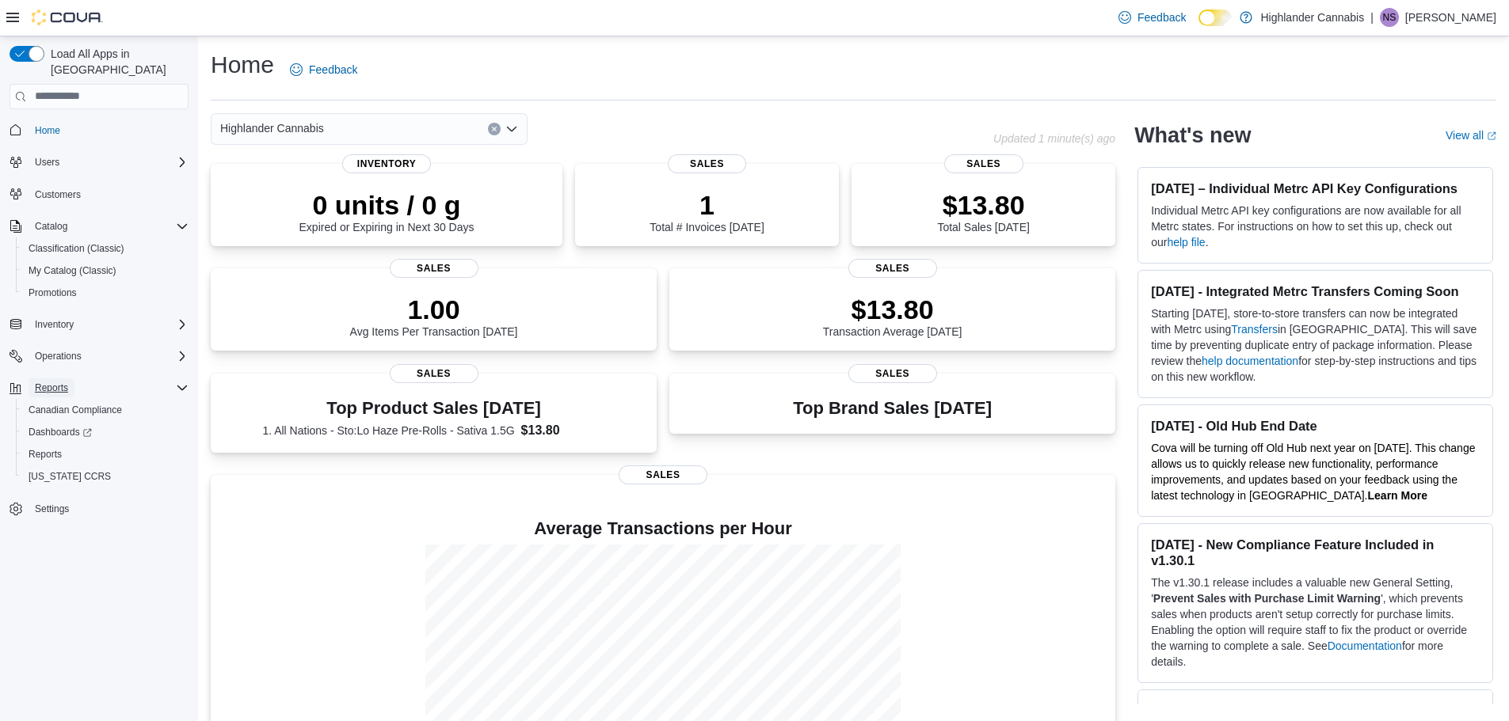
click at [44, 382] on span "Reports" at bounding box center [51, 388] width 33 height 13
click at [66, 188] on span "Customers" at bounding box center [58, 194] width 46 height 13
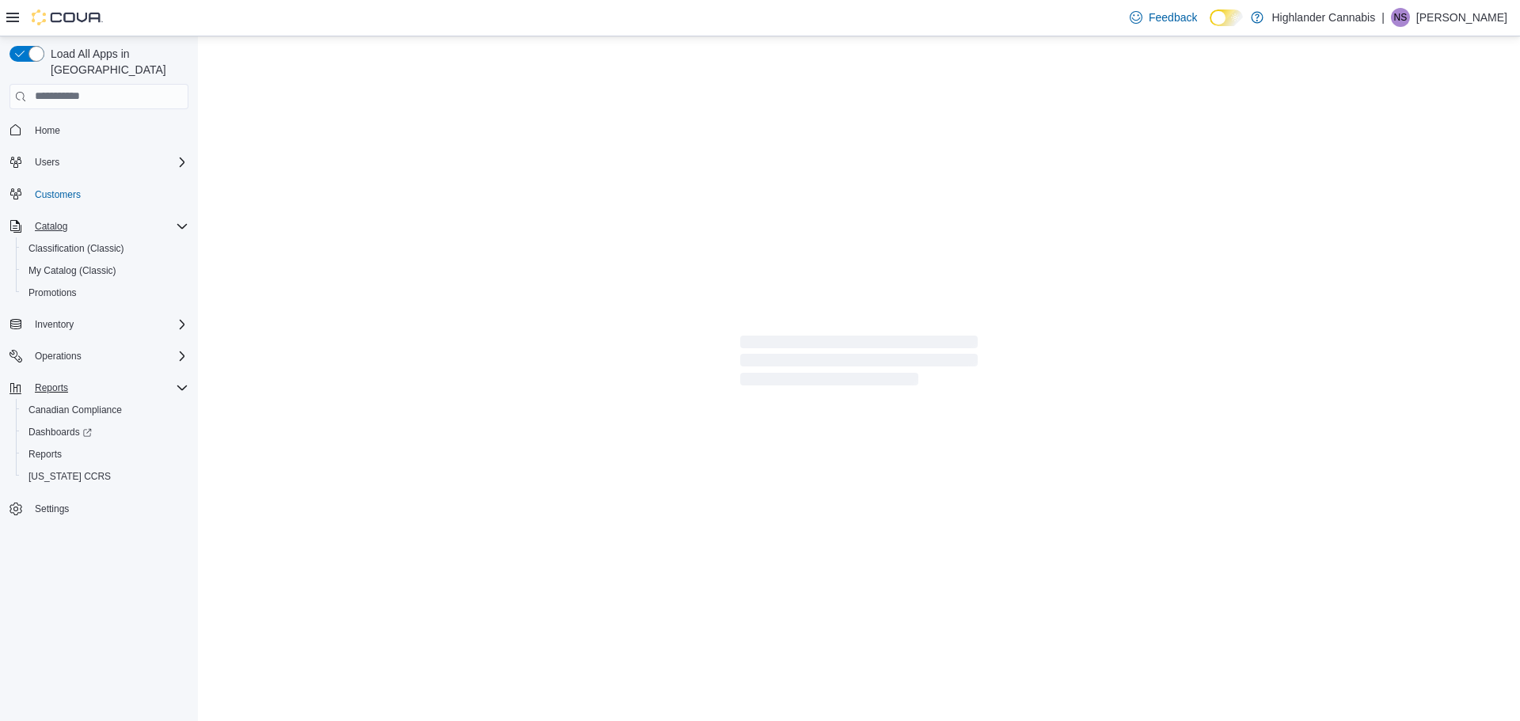
click at [69, 217] on button "Catalog" at bounding box center [51, 226] width 45 height 19
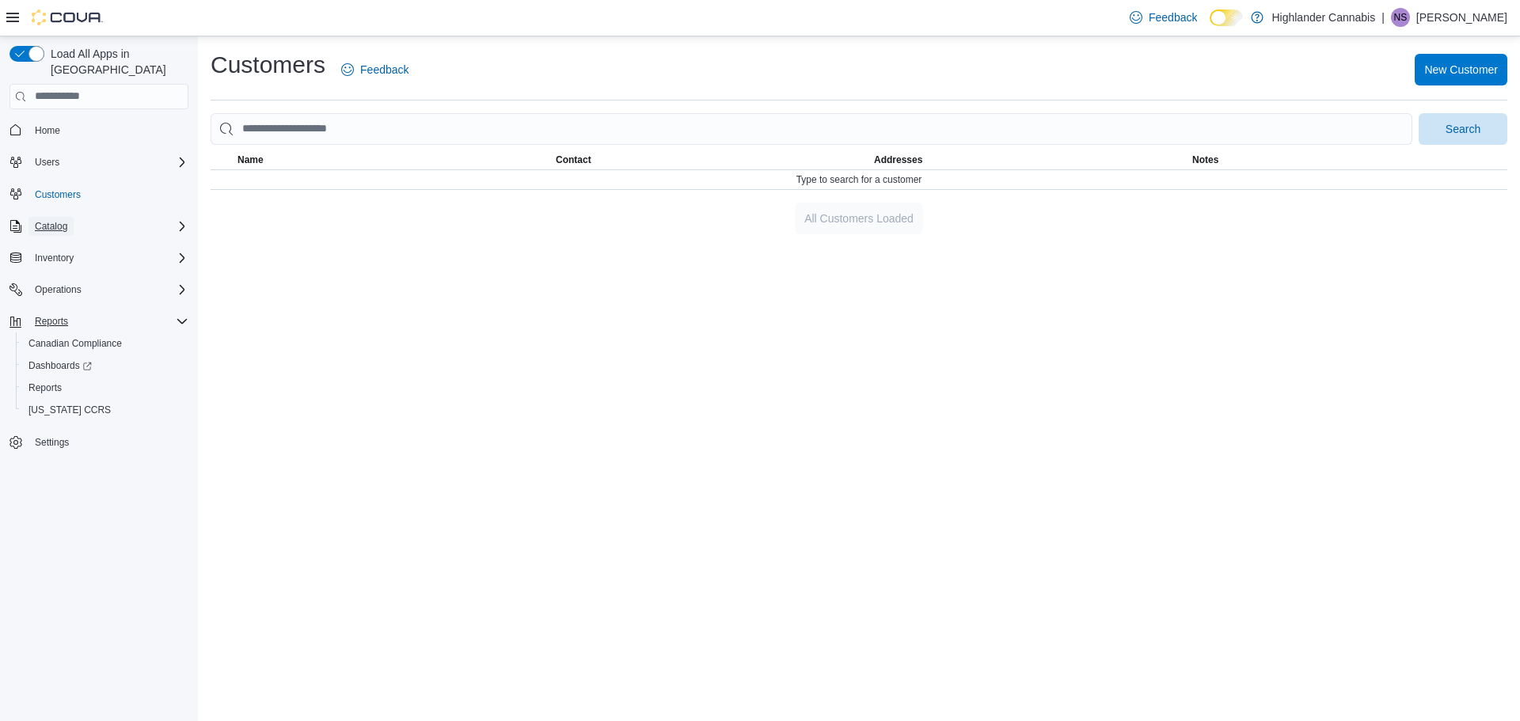
click at [69, 217] on button "Catalog" at bounding box center [51, 226] width 45 height 19
click at [55, 448] on span "Reports" at bounding box center [45, 454] width 33 height 13
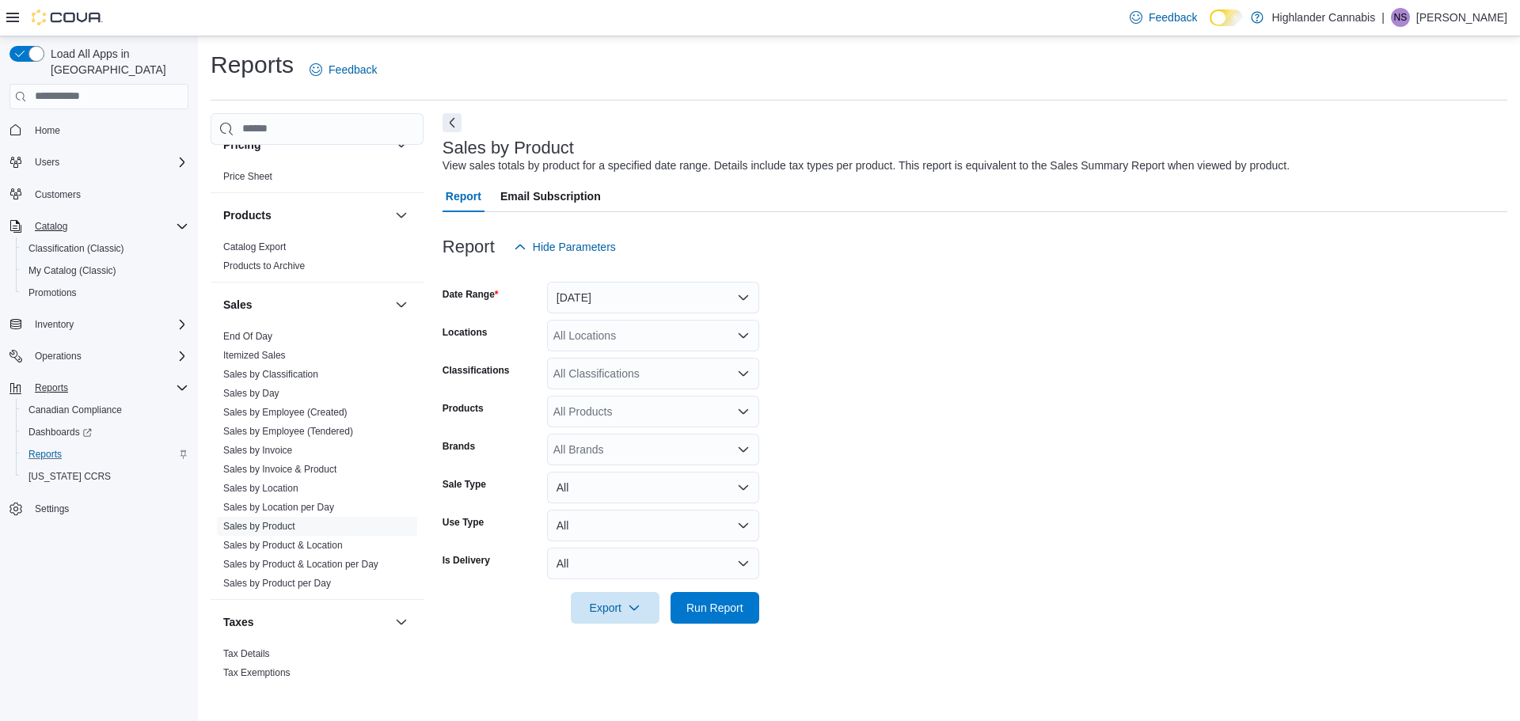
scroll to position [891, 0]
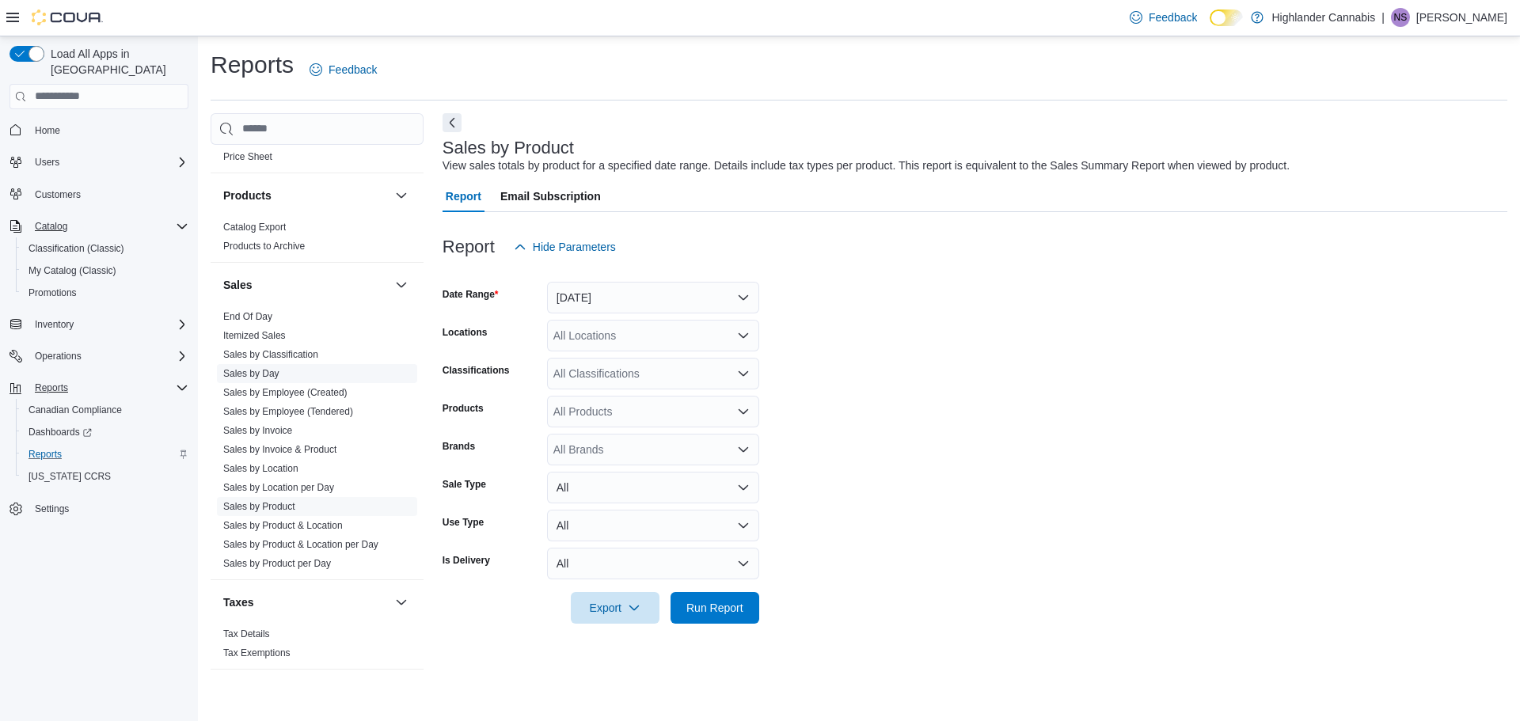
click at [263, 375] on link "Sales by Day" at bounding box center [251, 373] width 56 height 11
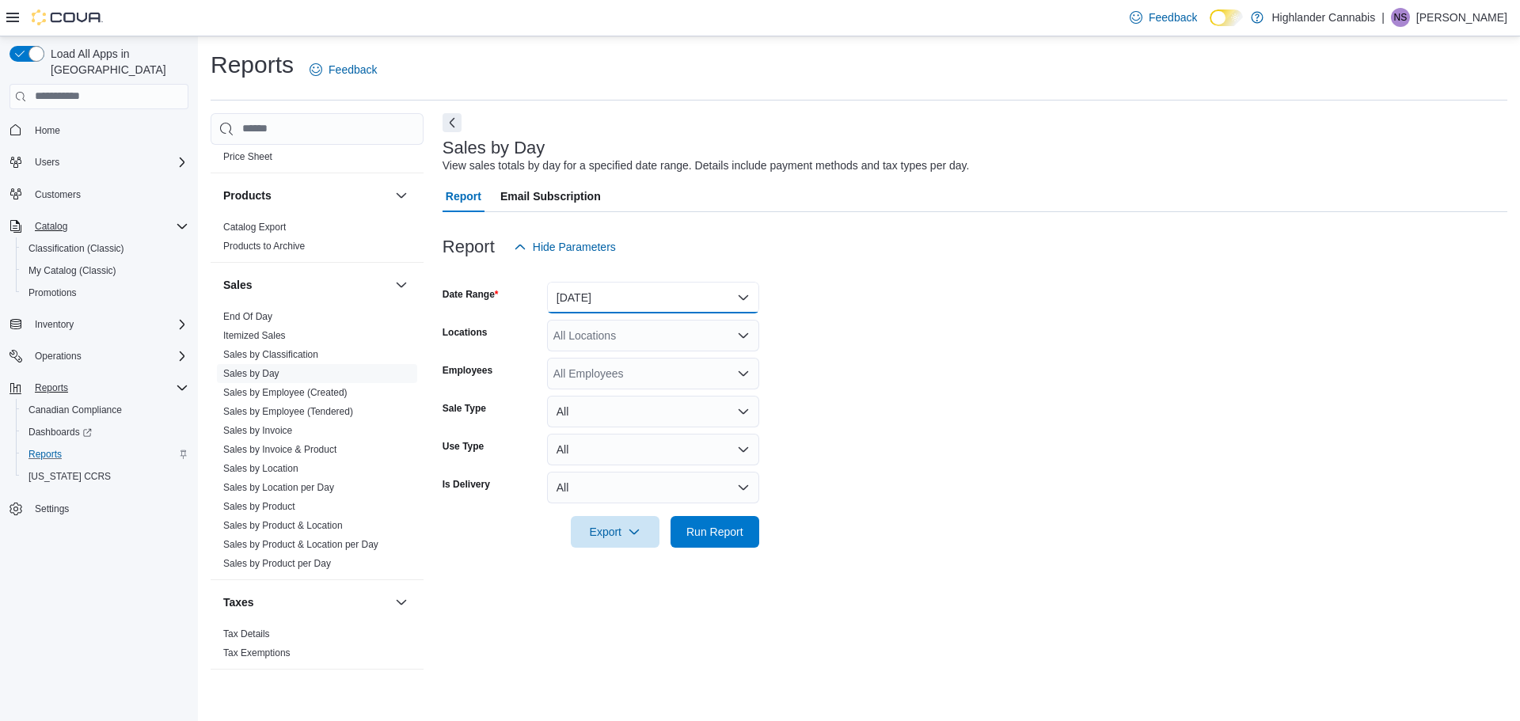
click at [739, 301] on button "[DATE]" at bounding box center [653, 298] width 212 height 32
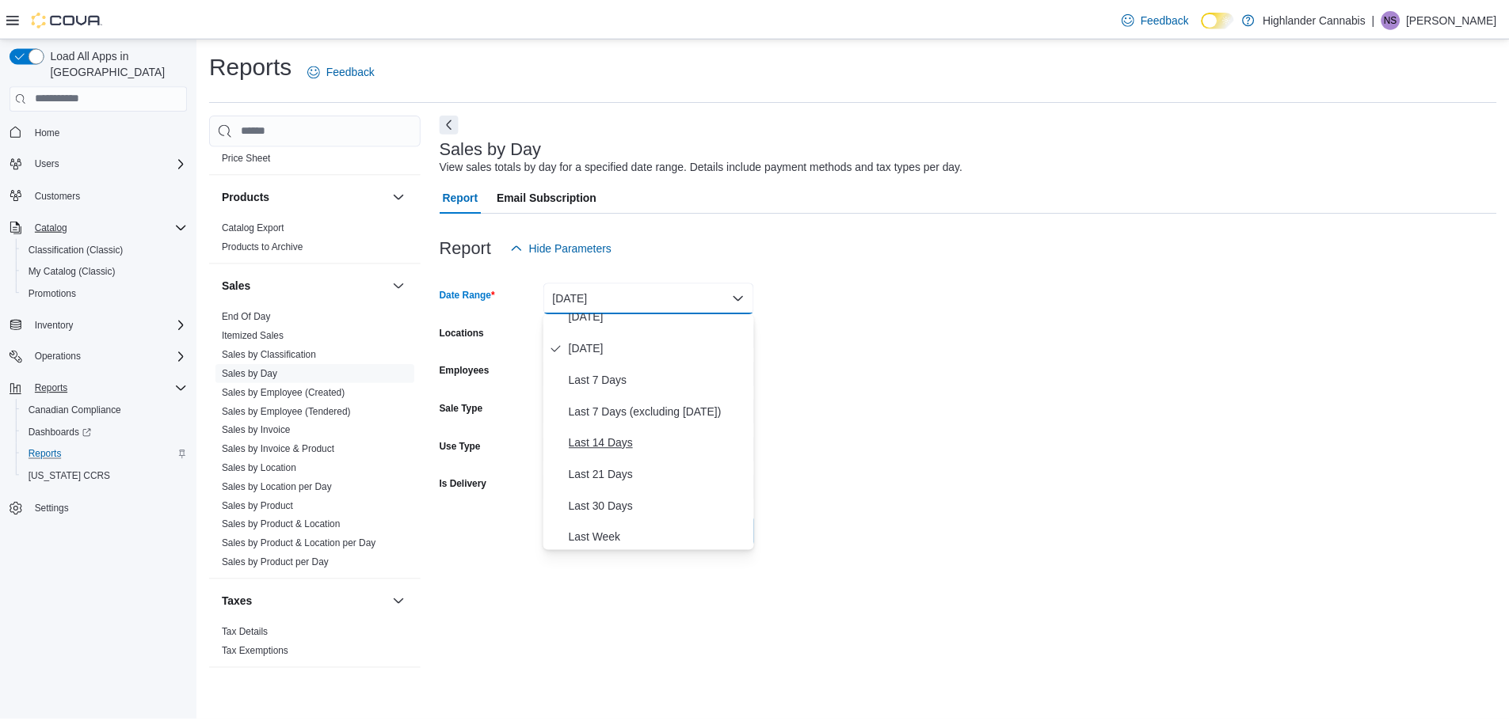
scroll to position [79, 0]
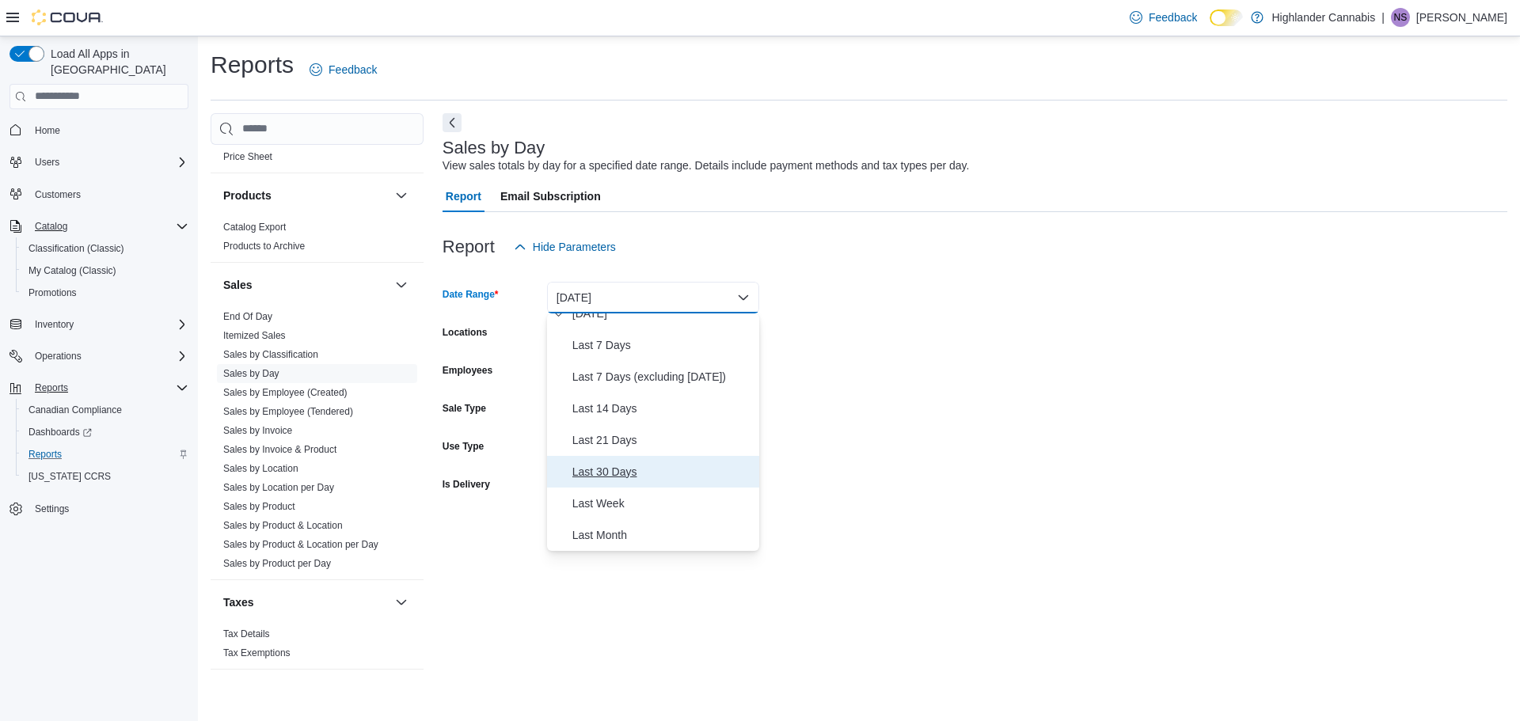
click at [625, 474] on span "Last 30 Days" at bounding box center [663, 471] width 181 height 19
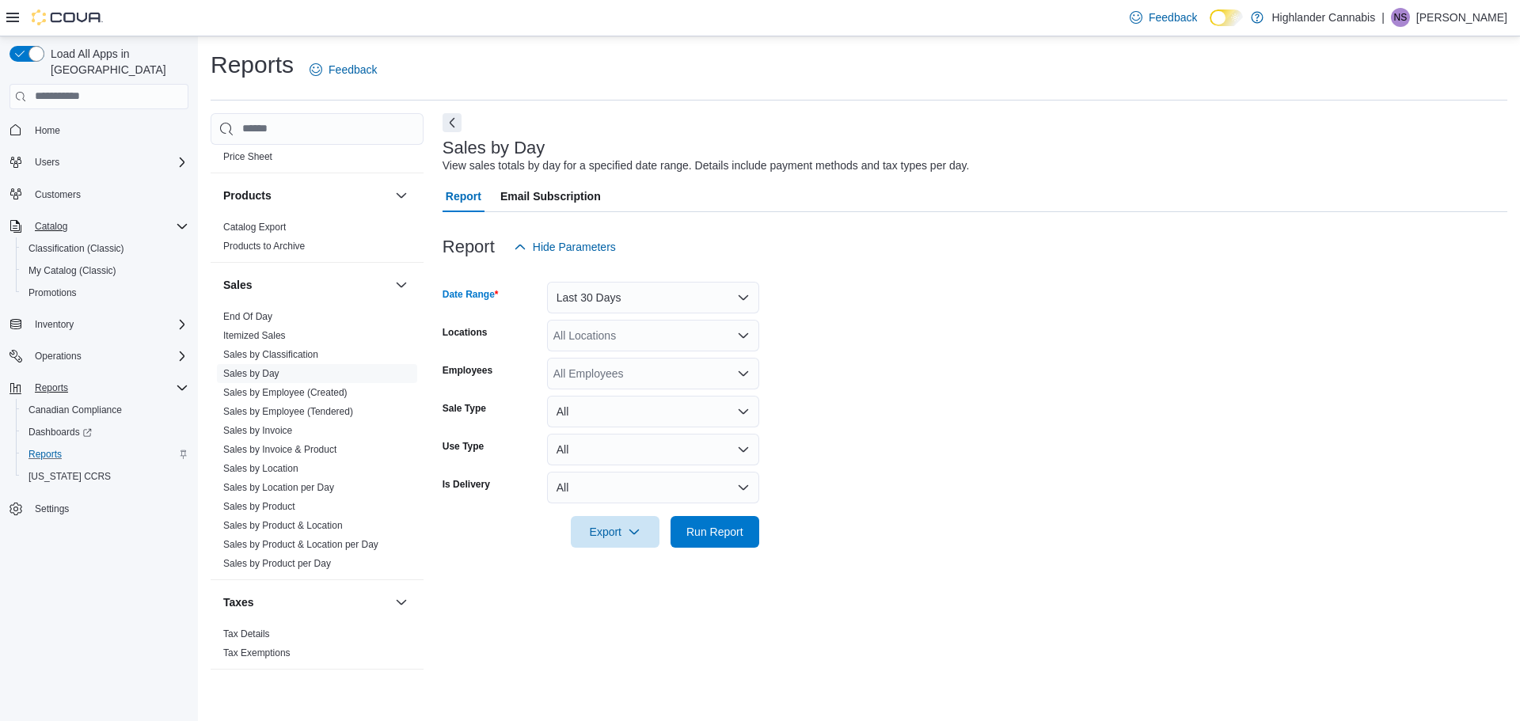
click at [738, 340] on icon "Open list of options" at bounding box center [743, 335] width 13 height 13
click at [668, 379] on span "[STREET_ADDRESS][PERSON_NAME]" at bounding box center [681, 386] width 201 height 16
click at [837, 375] on form "Date Range Last 30 Days Locations [STREET_ADDRESS][PERSON_NAME] Selected. [STRE…" at bounding box center [975, 405] width 1065 height 285
click at [744, 372] on icon "Open list of options" at bounding box center [743, 373] width 13 height 13
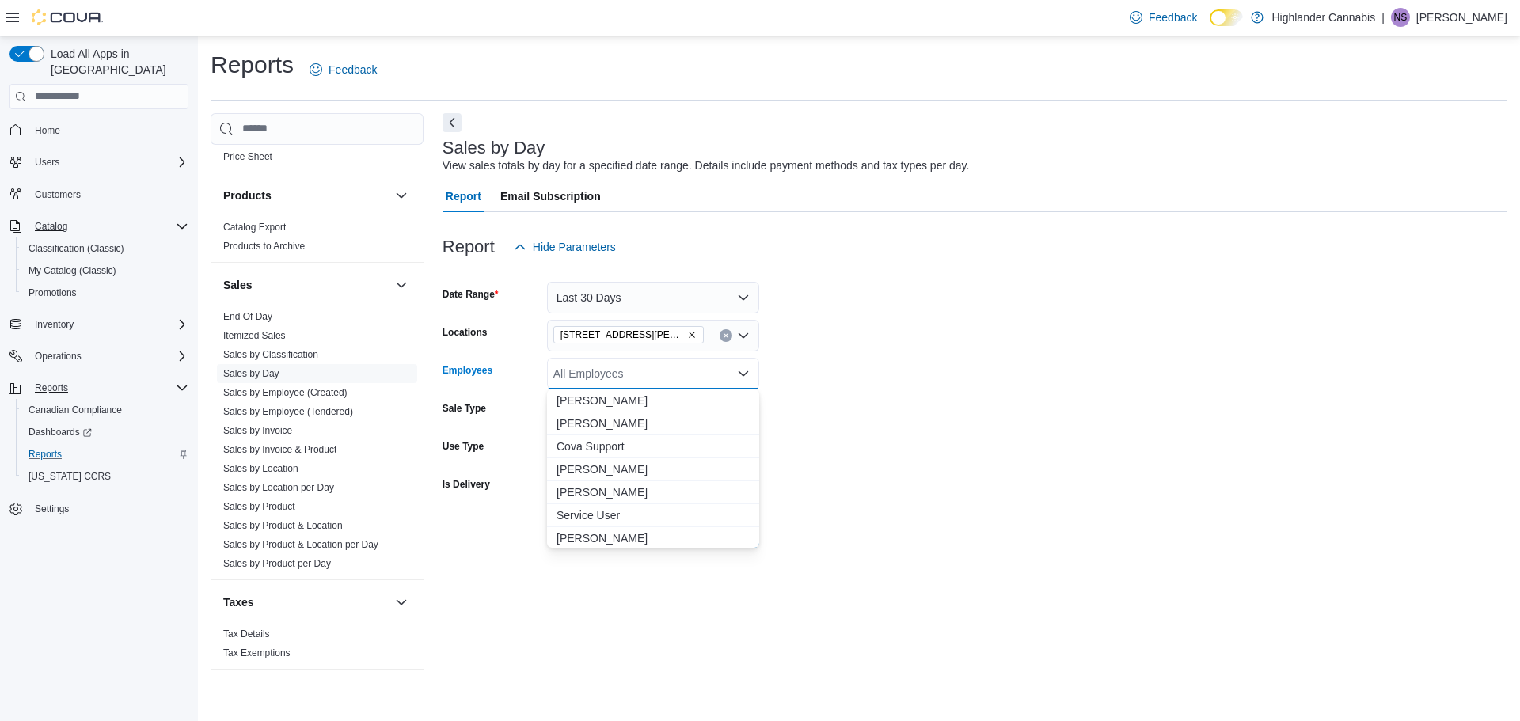
click at [744, 372] on icon "Close list of options" at bounding box center [743, 373] width 13 height 13
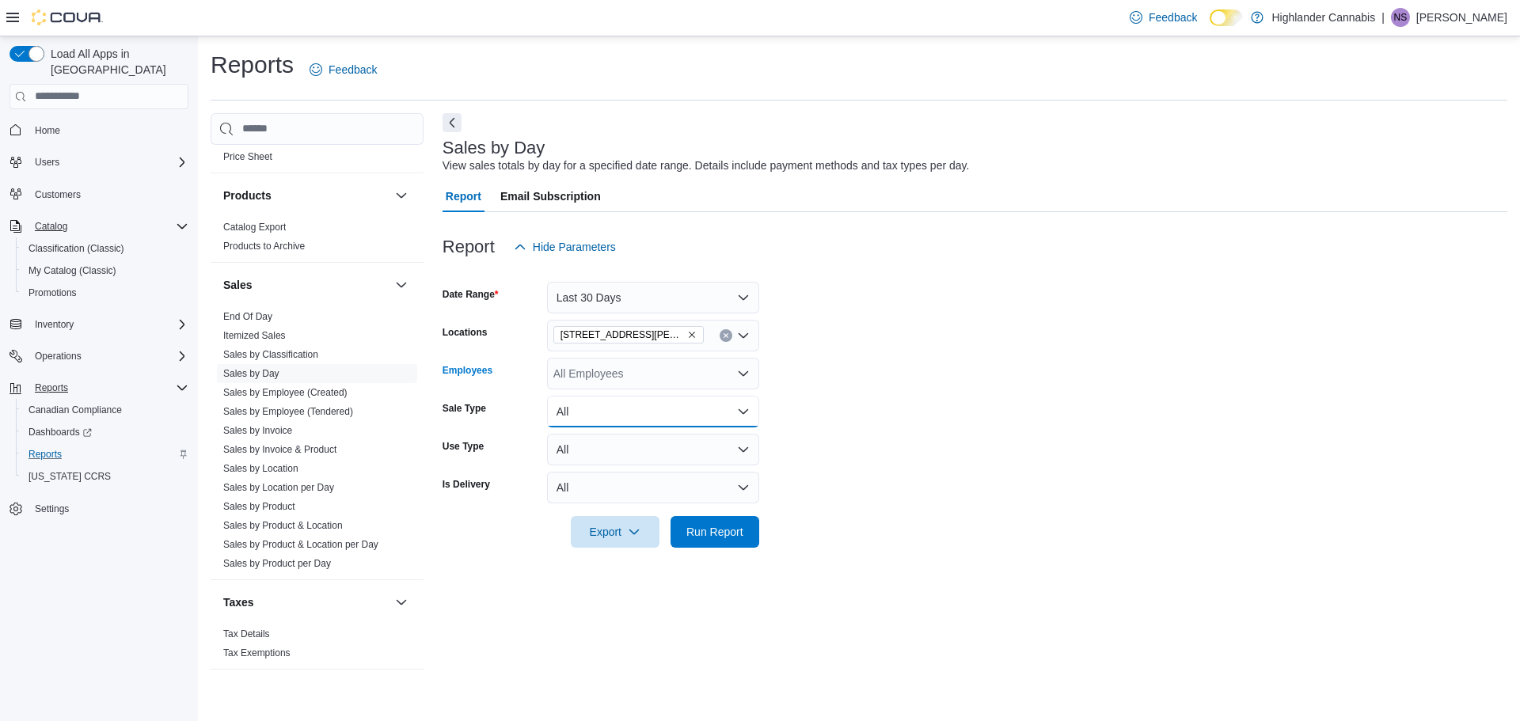
click at [745, 411] on button "All" at bounding box center [653, 412] width 212 height 32
click at [735, 531] on span "Run Report" at bounding box center [715, 531] width 57 height 16
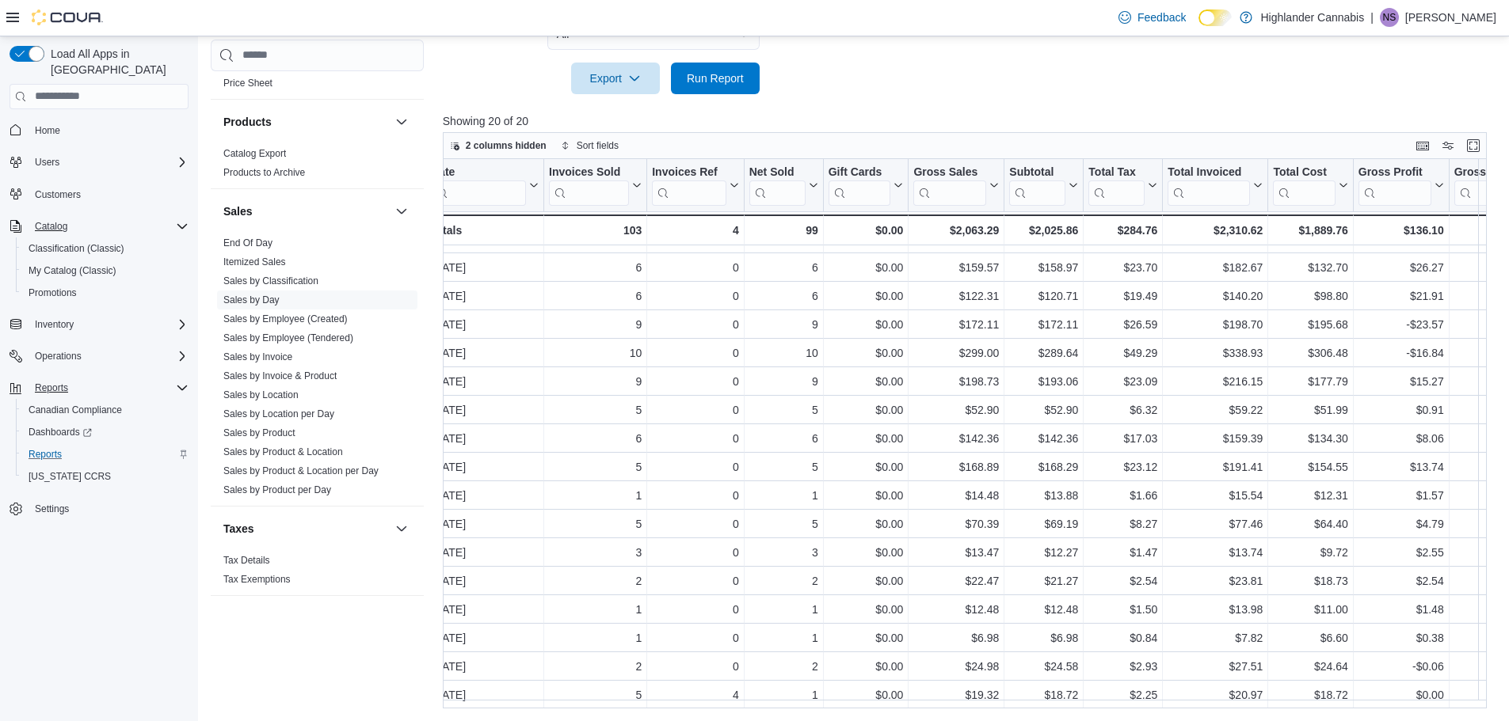
scroll to position [114, 0]
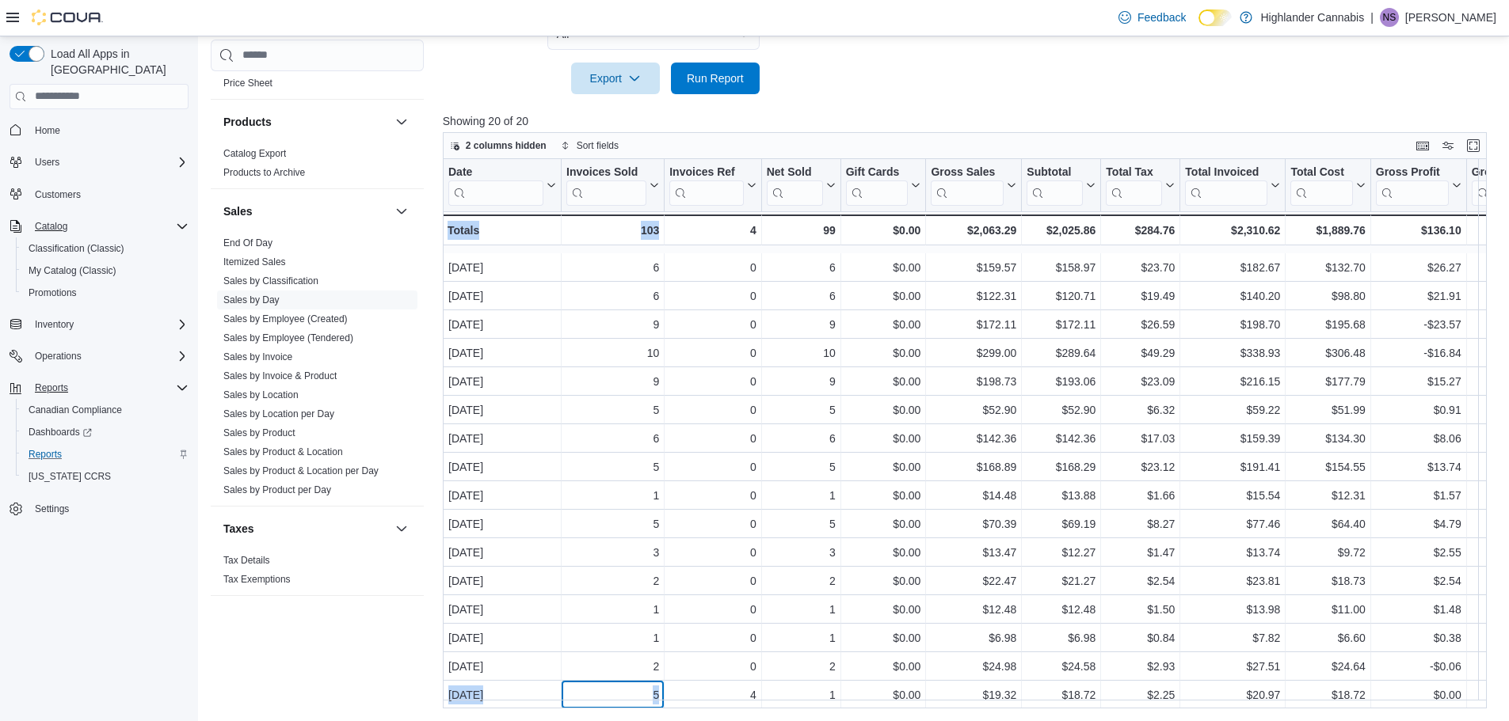
drag, startPoint x: 577, startPoint y: 701, endPoint x: 725, endPoint y: 712, distance: 149.3
click at [725, 712] on div "Reports Feedback Cash Management Cash Management Cash Out Details Compliance OC…" at bounding box center [854, 153] width 1312 height 1140
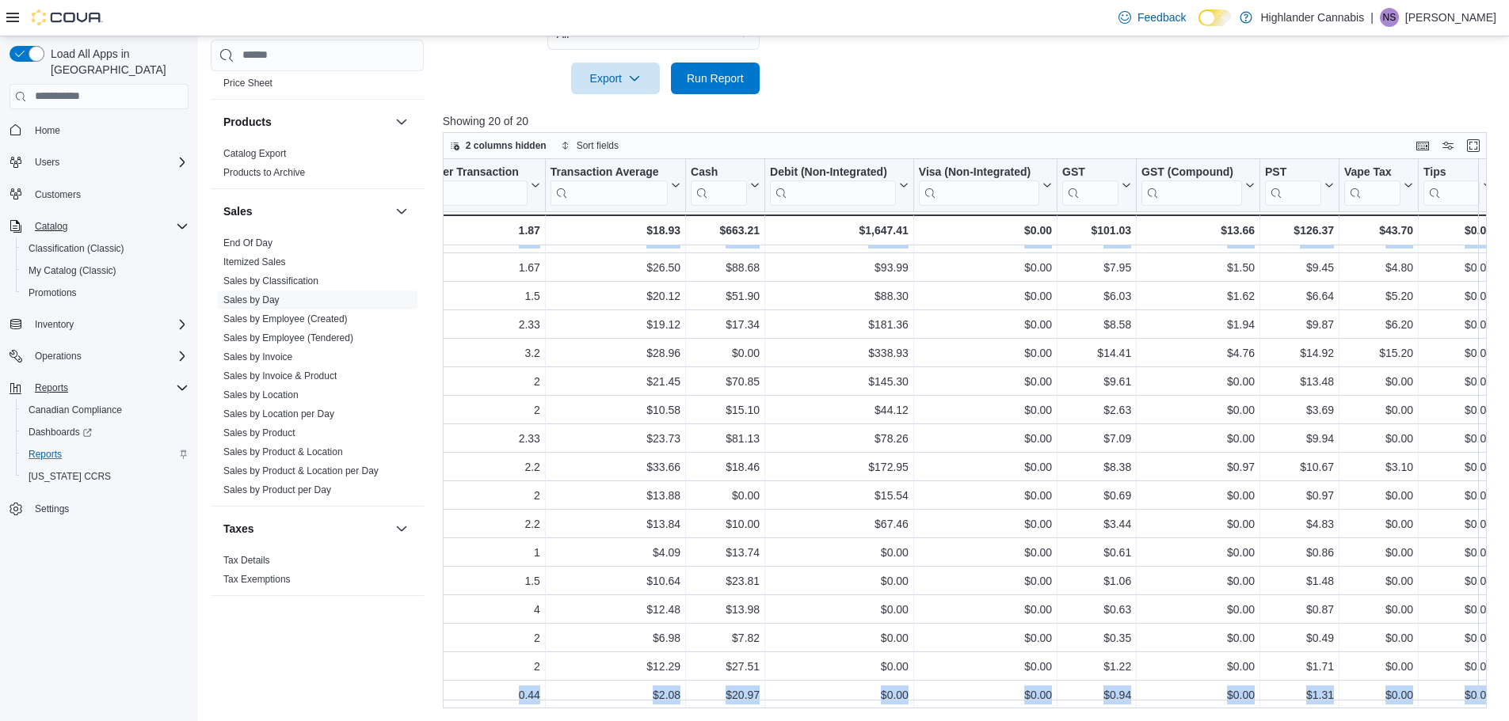
scroll to position [114, 1423]
click at [266, 281] on link "Sales by Classification" at bounding box center [270, 281] width 95 height 11
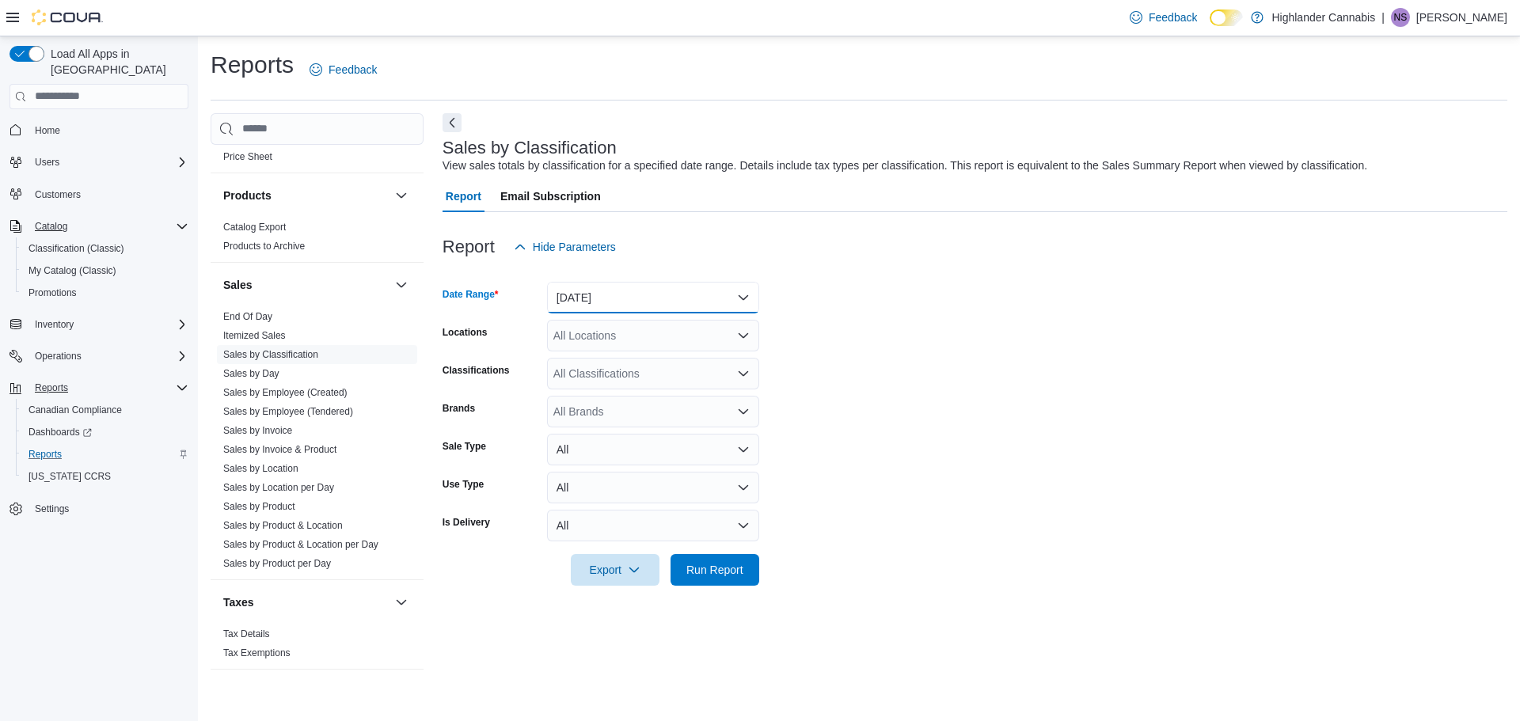
click at [744, 299] on button "[DATE]" at bounding box center [653, 298] width 212 height 32
click at [268, 371] on link "Sales by Day" at bounding box center [251, 373] width 56 height 11
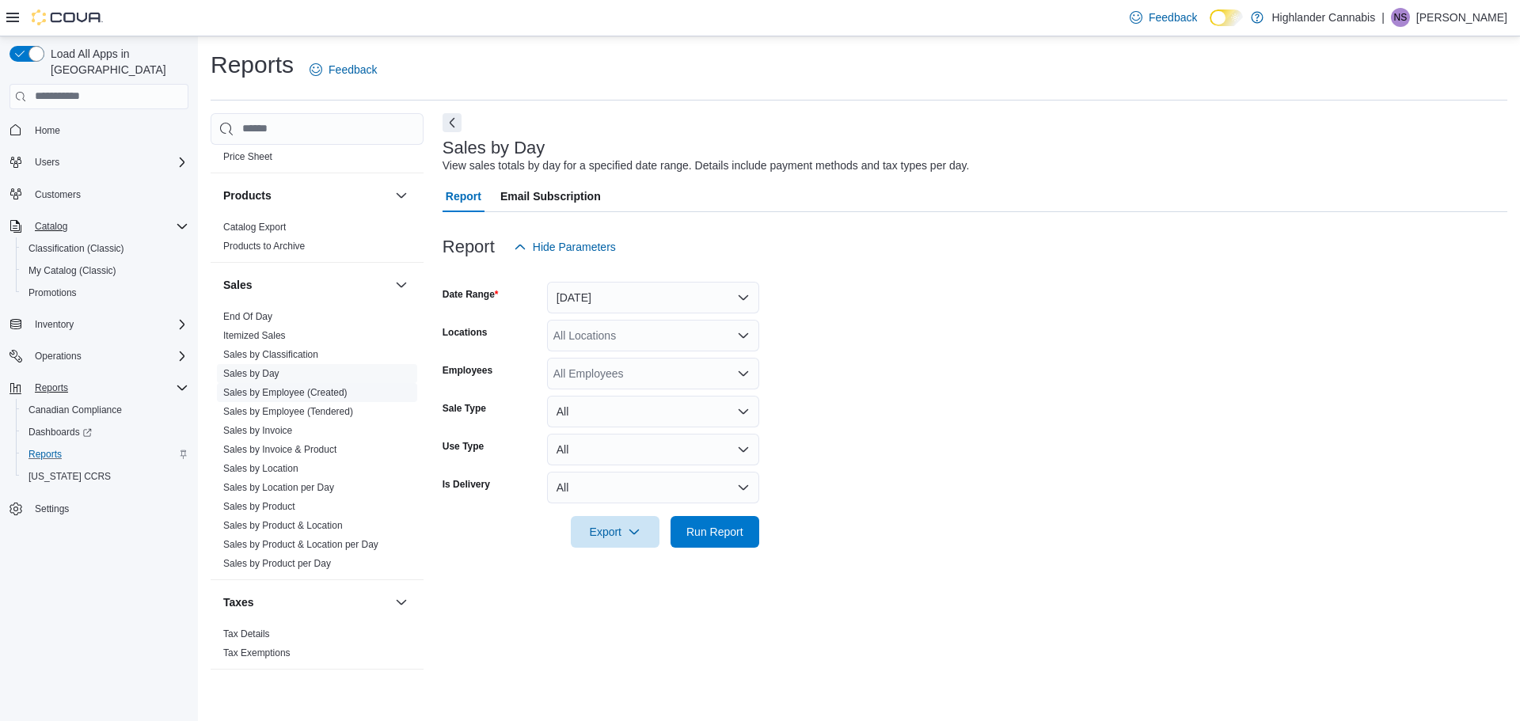
click at [298, 396] on link "Sales by Employee (Created)" at bounding box center [285, 392] width 124 height 11
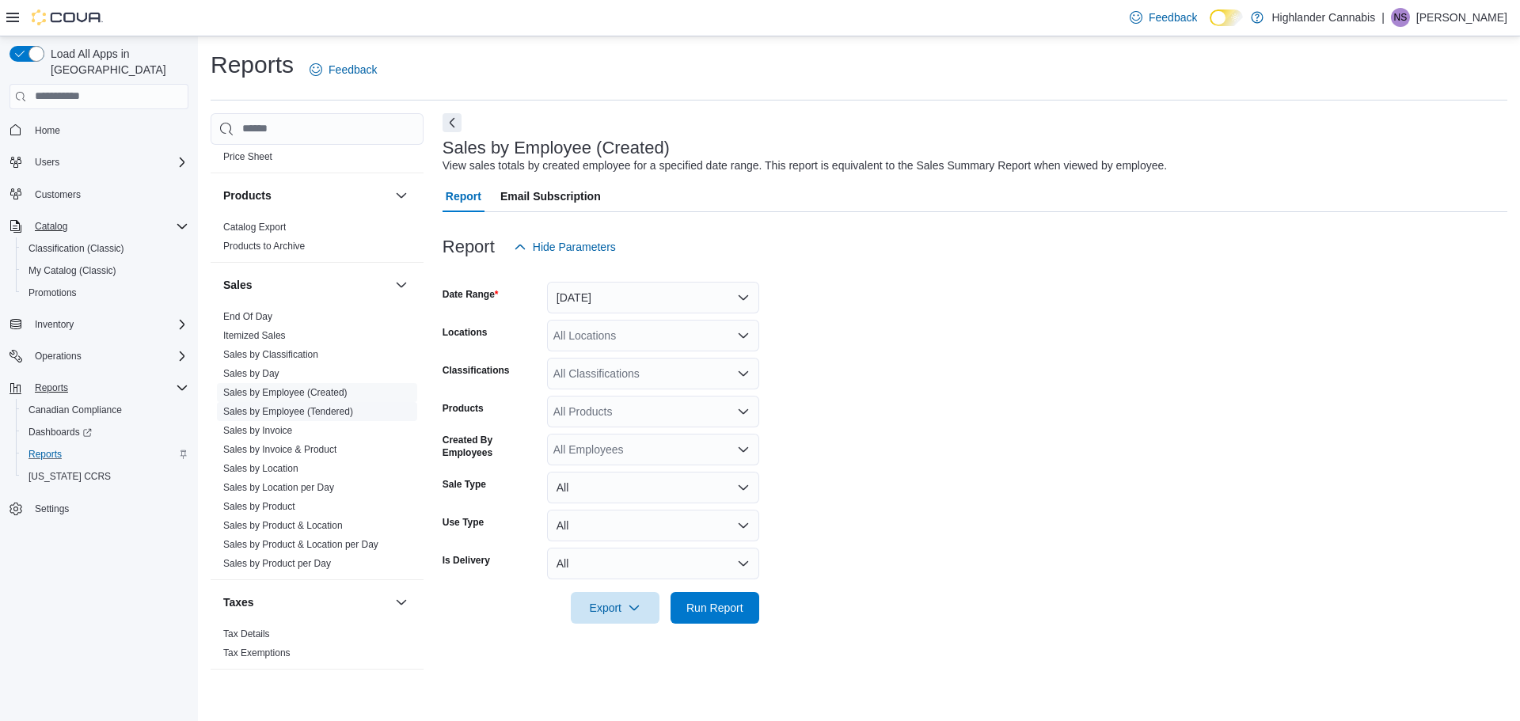
click at [297, 410] on link "Sales by Employee (Tendered)" at bounding box center [288, 411] width 130 height 11
click at [281, 431] on link "Sales by Invoice" at bounding box center [257, 430] width 69 height 11
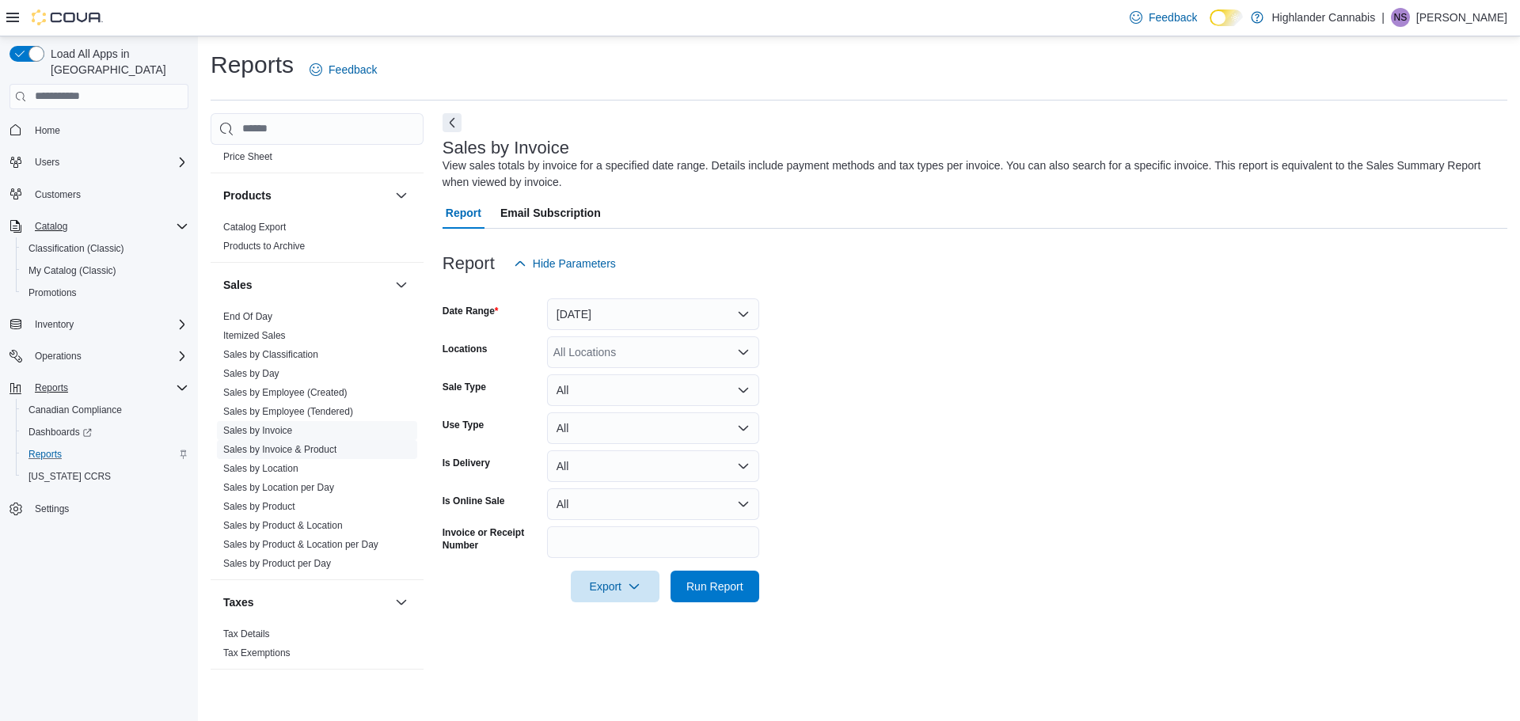
click at [287, 446] on link "Sales by Invoice & Product" at bounding box center [279, 449] width 113 height 11
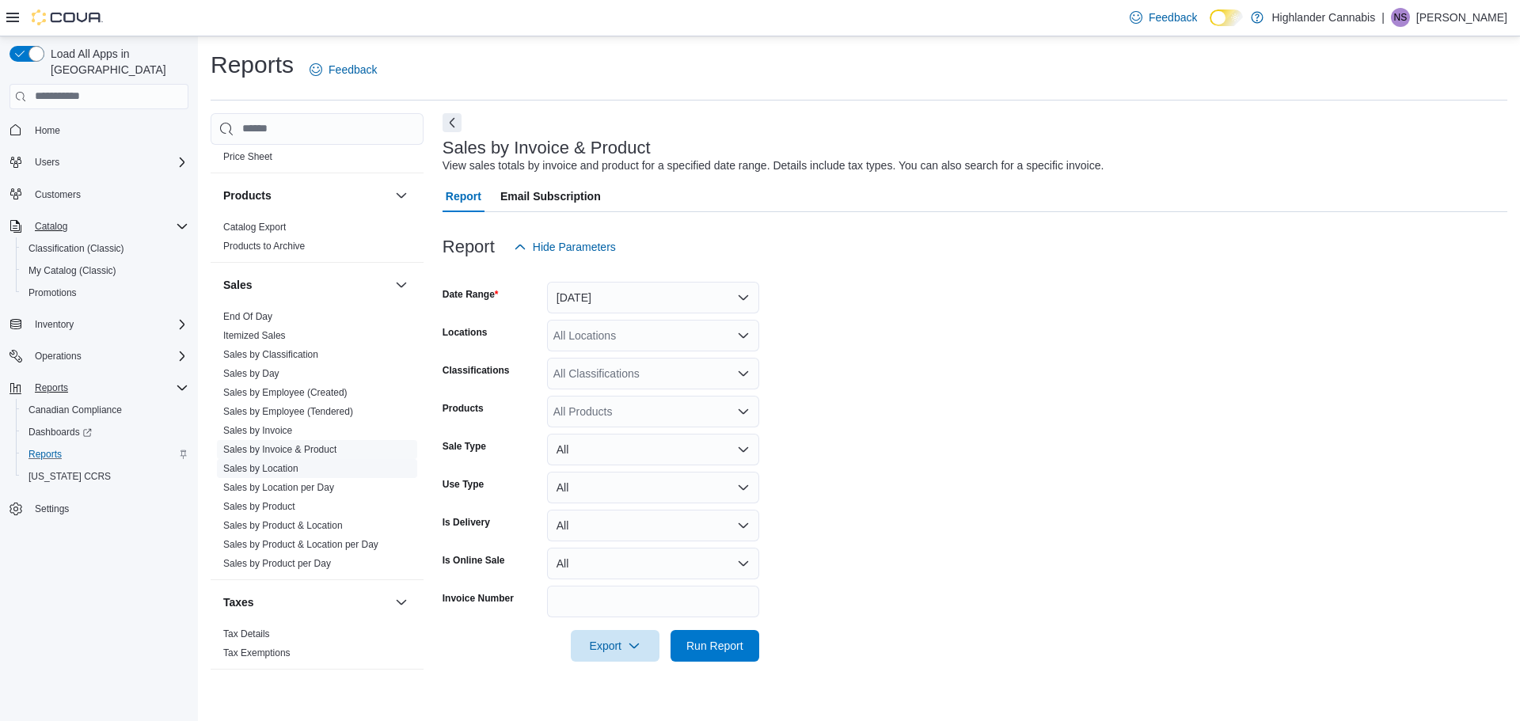
click at [288, 473] on link "Sales by Location" at bounding box center [260, 468] width 75 height 11
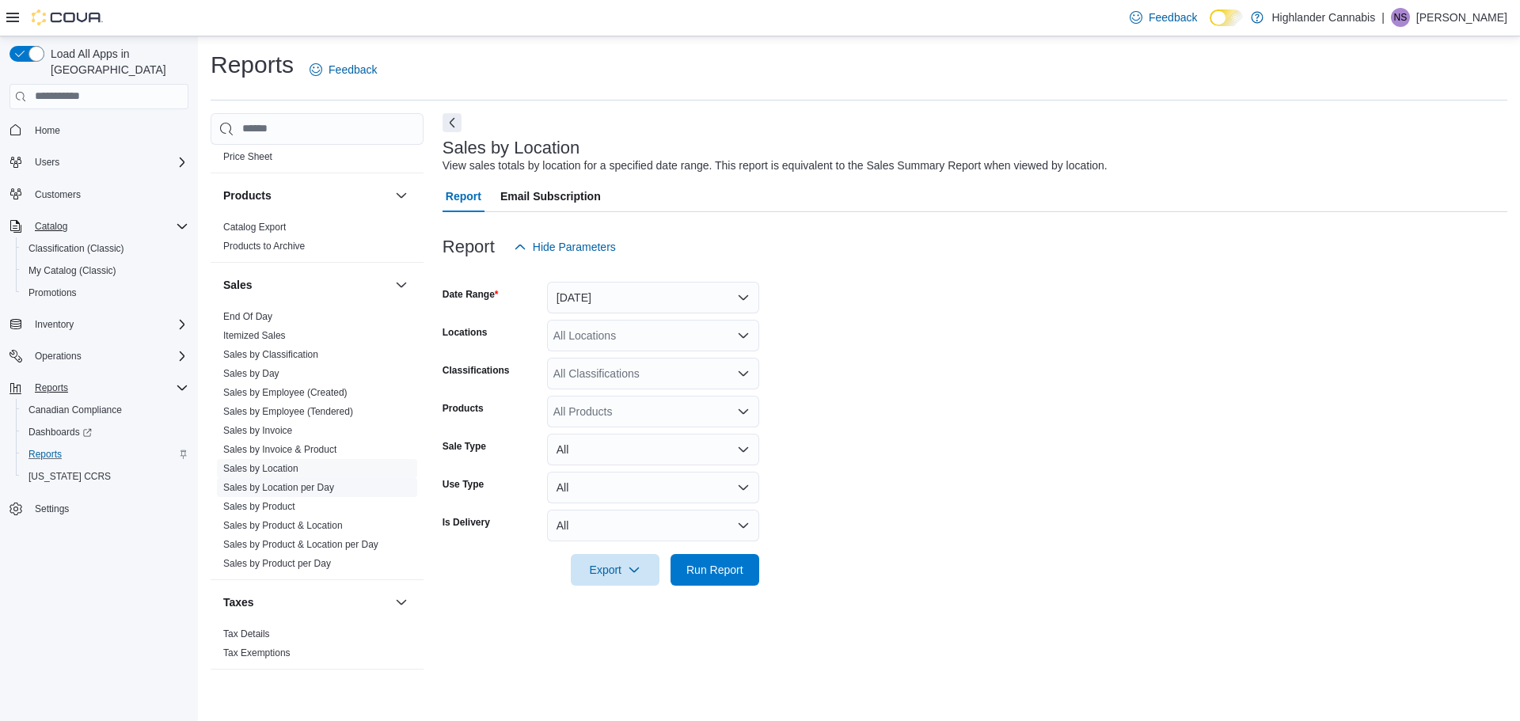
click at [300, 486] on link "Sales by Location per Day" at bounding box center [278, 487] width 111 height 11
click at [284, 509] on link "Sales by Product" at bounding box center [259, 506] width 72 height 11
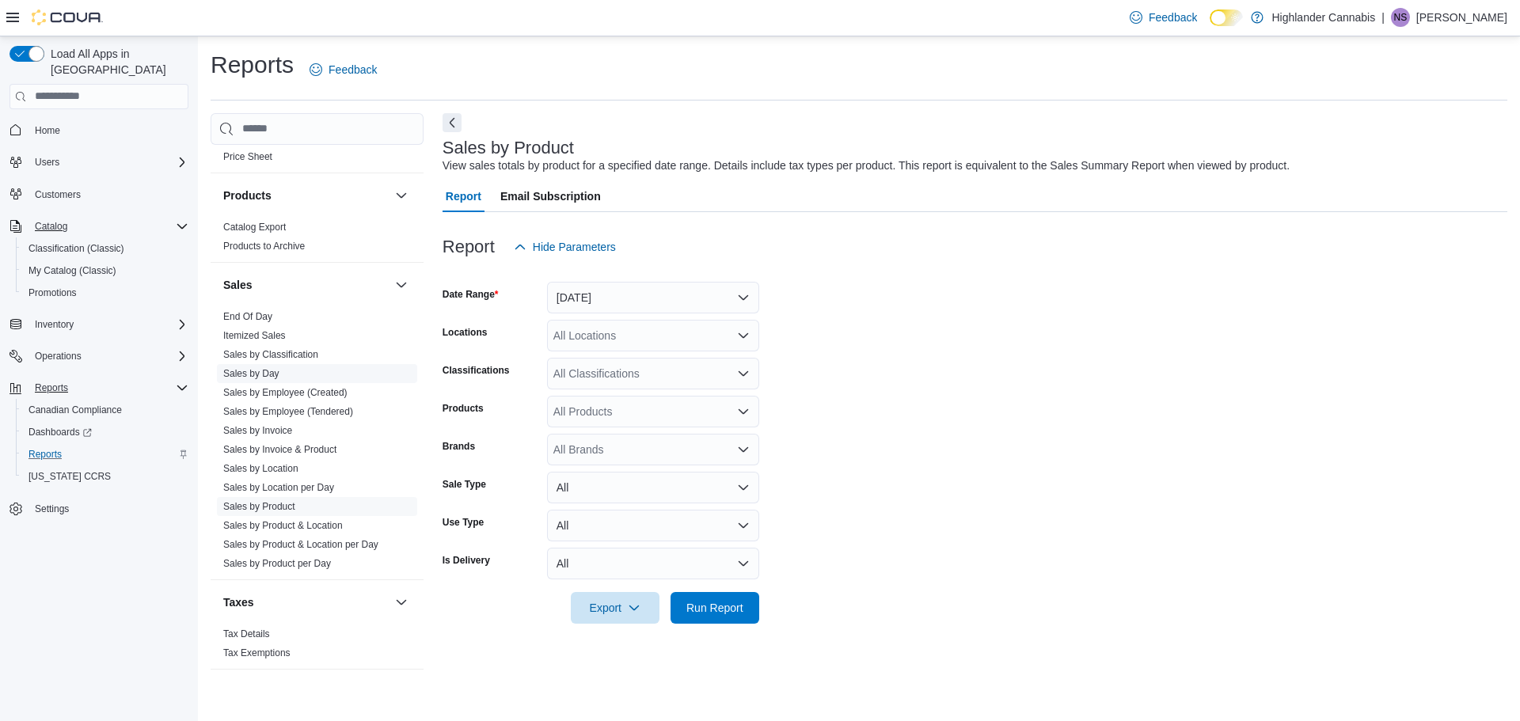
click at [268, 371] on link "Sales by Day" at bounding box center [251, 373] width 56 height 11
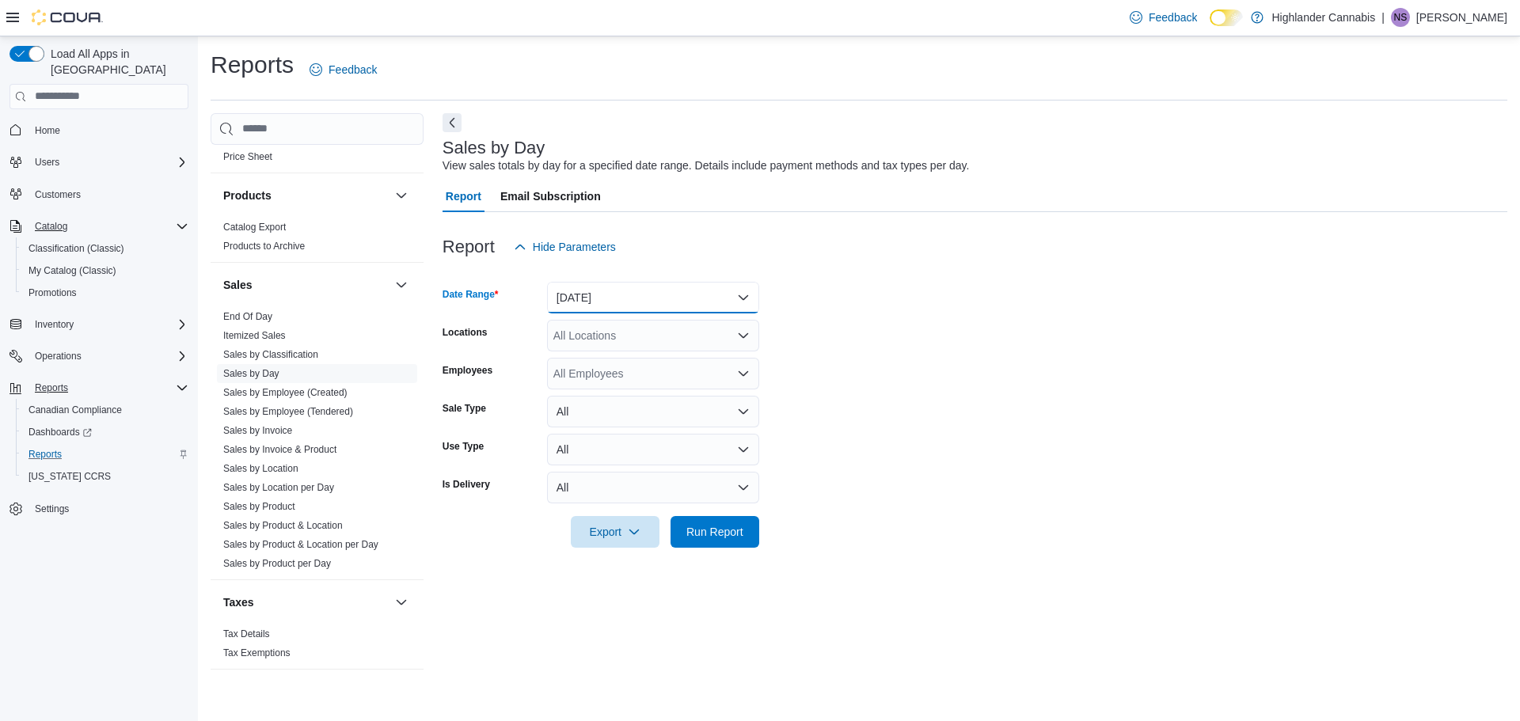
click at [731, 294] on button "[DATE]" at bounding box center [653, 298] width 212 height 32
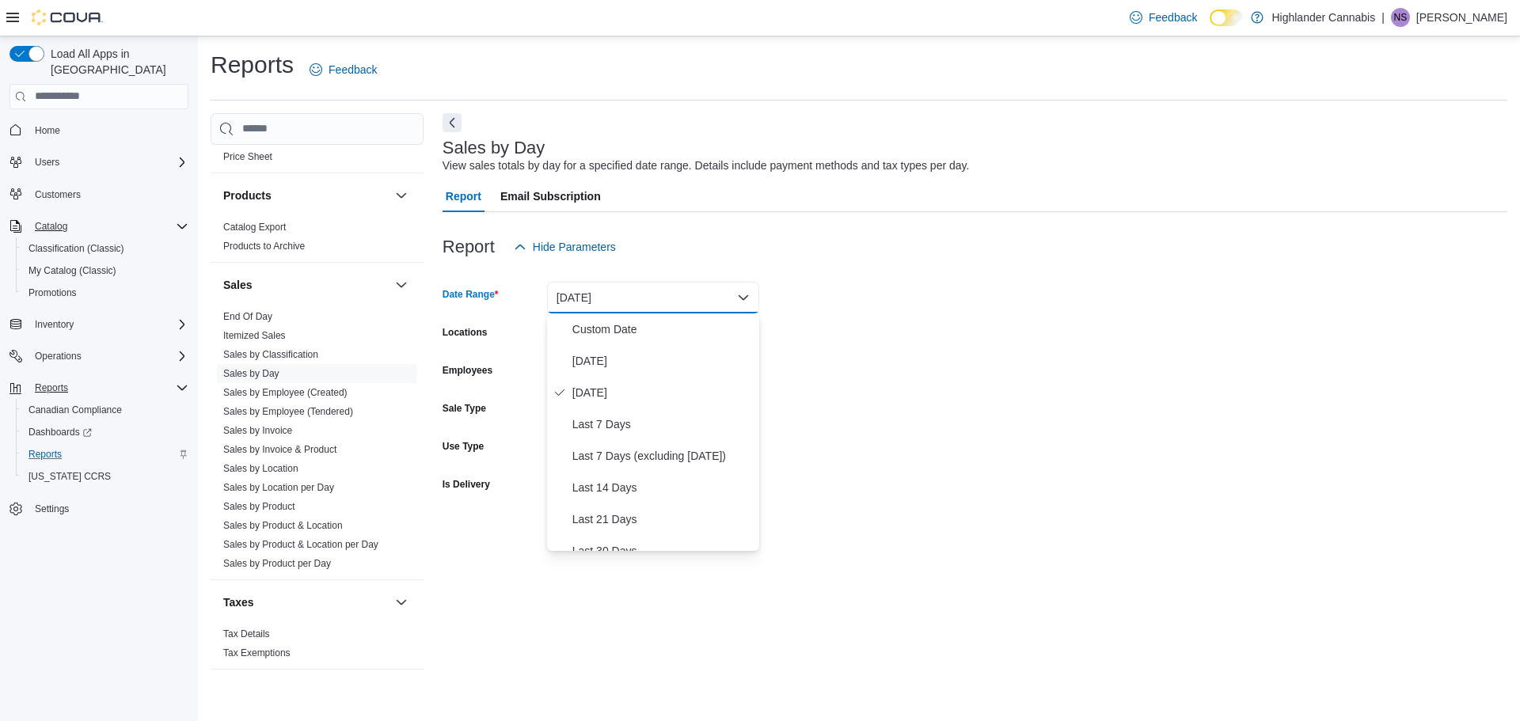
click at [825, 397] on form "Date Range [DATE] Locations All Locations Employees All Employees Sale Type All…" at bounding box center [975, 405] width 1065 height 285
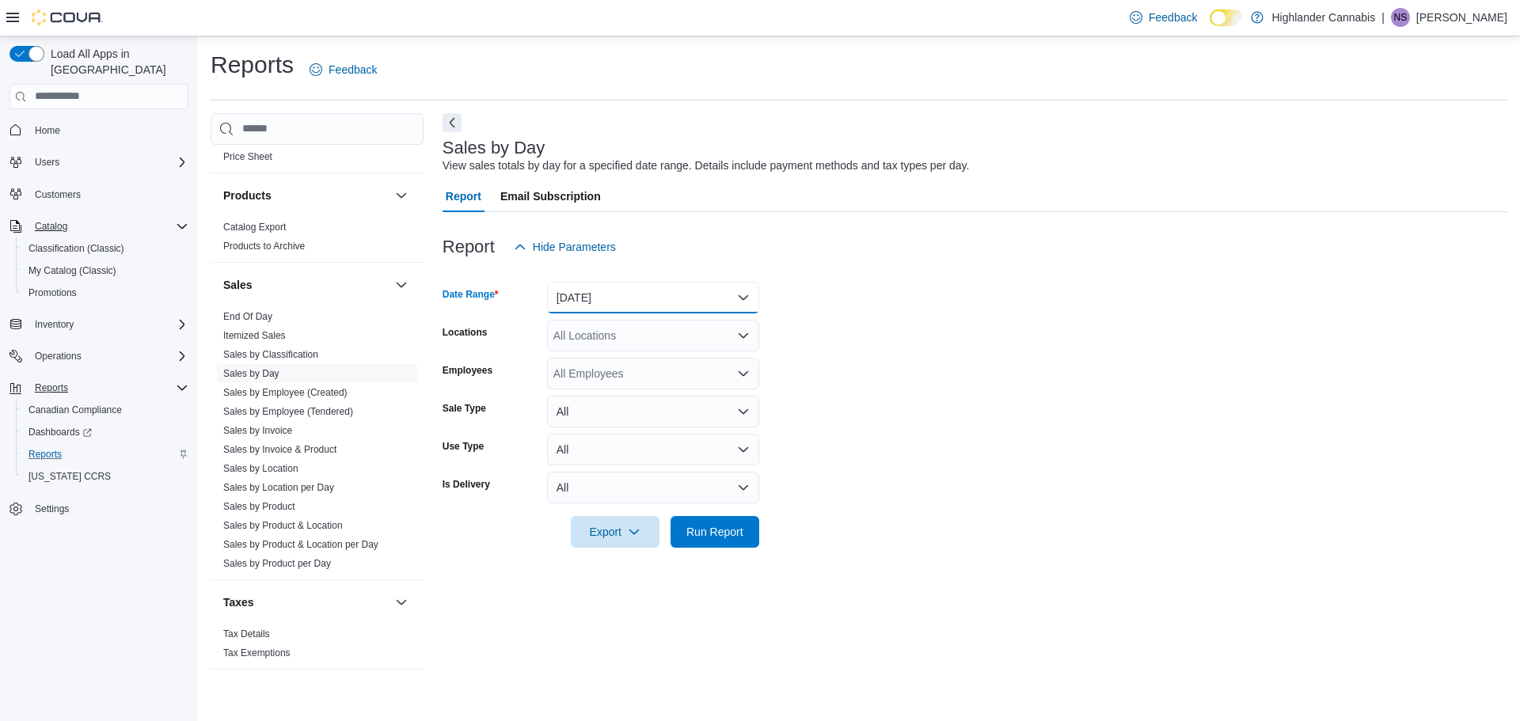
click at [668, 306] on button "[DATE]" at bounding box center [653, 298] width 212 height 32
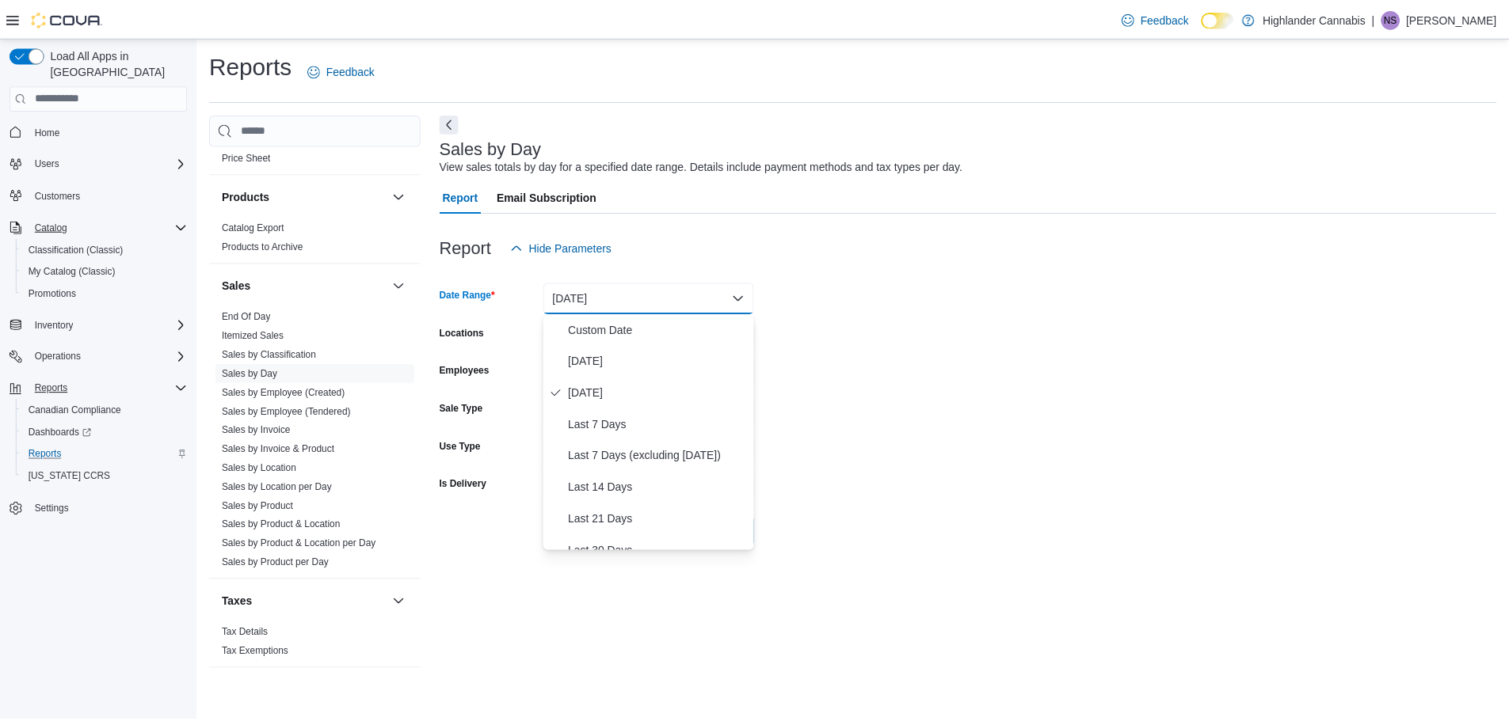
scroll to position [79, 0]
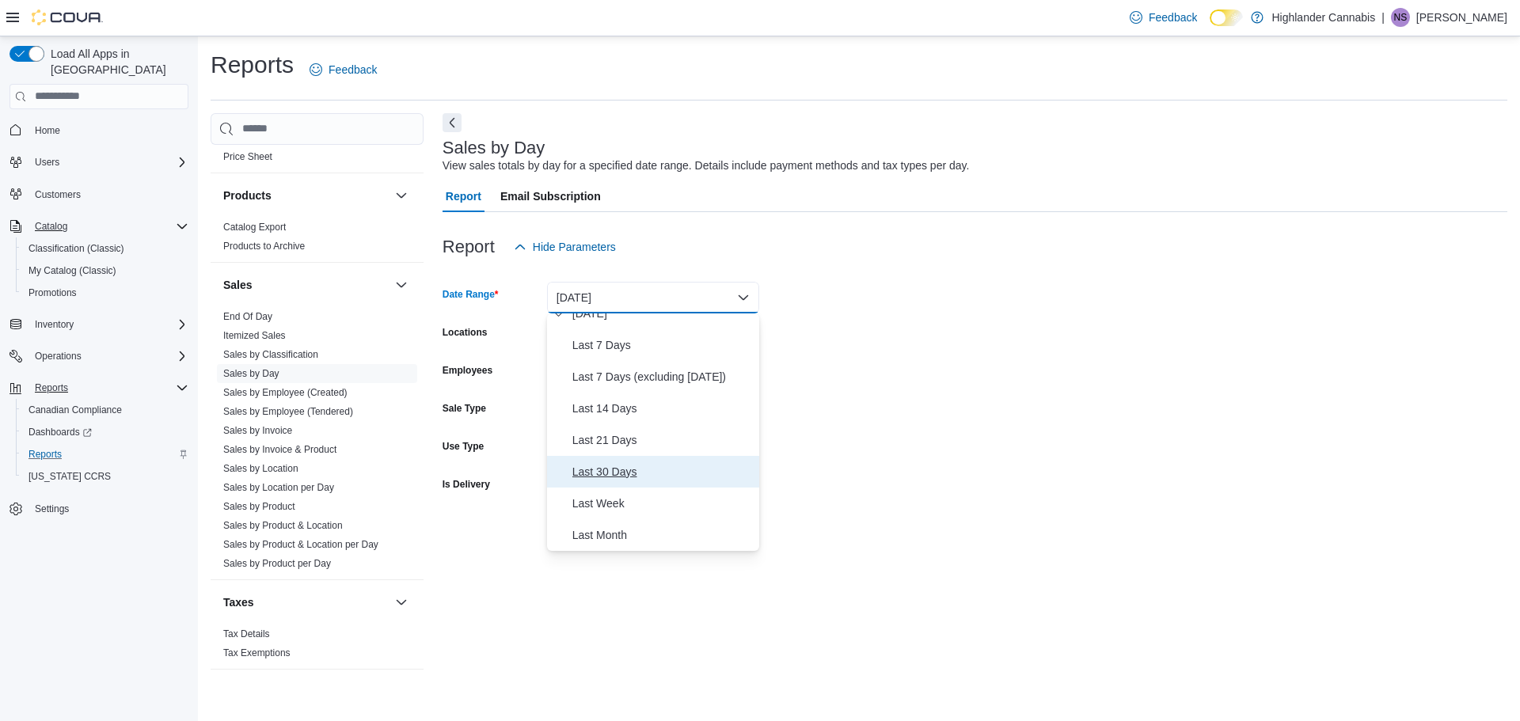
click at [607, 470] on span "Last 30 Days" at bounding box center [663, 471] width 181 height 19
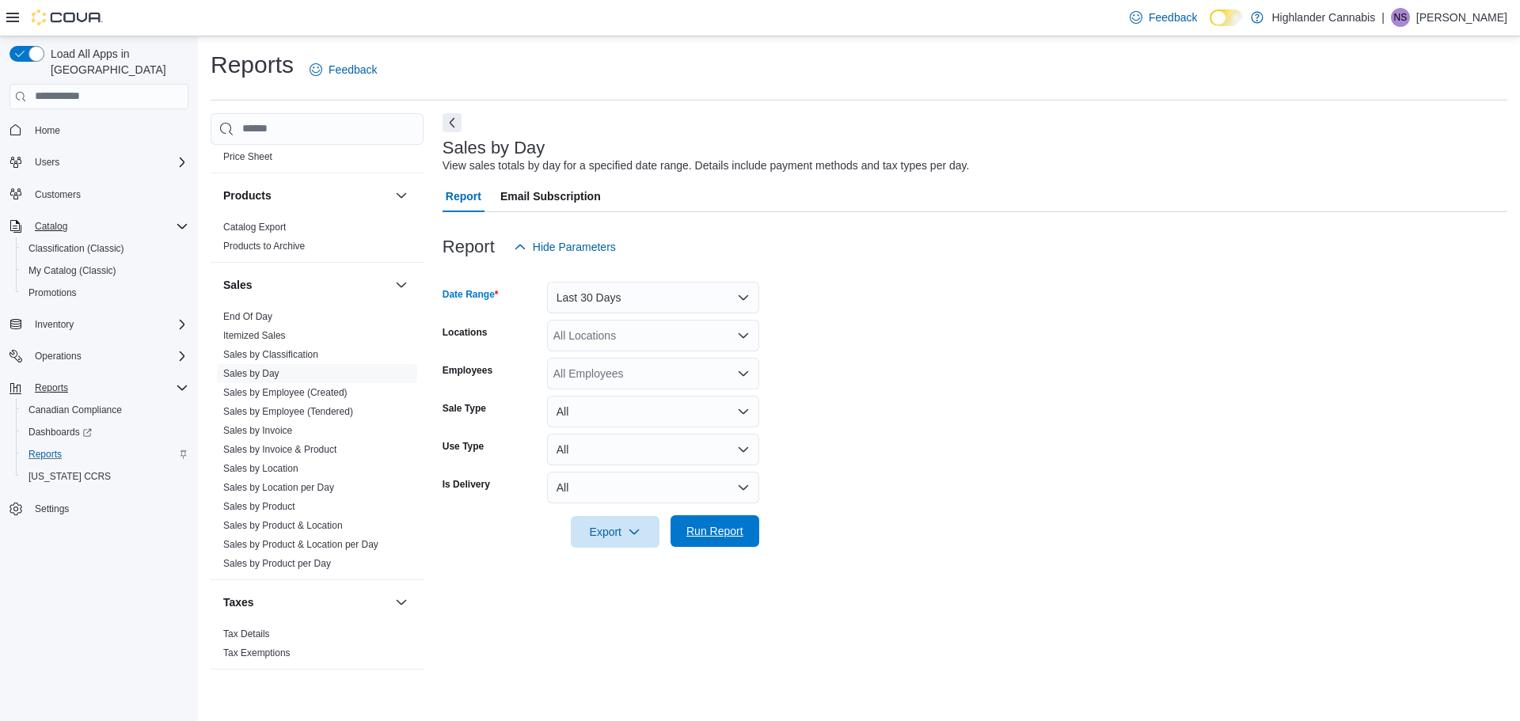
click at [702, 540] on span "Run Report" at bounding box center [715, 532] width 70 height 32
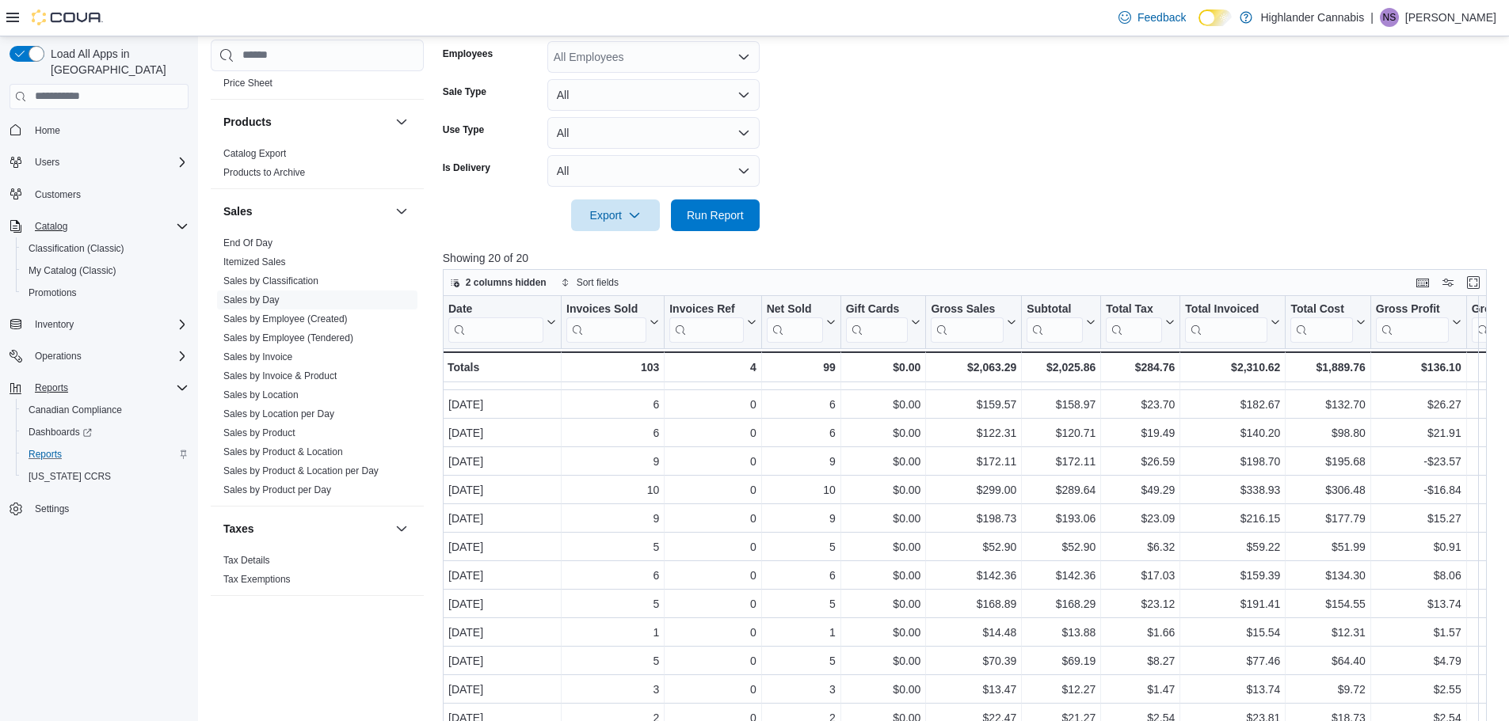
scroll to position [454, 0]
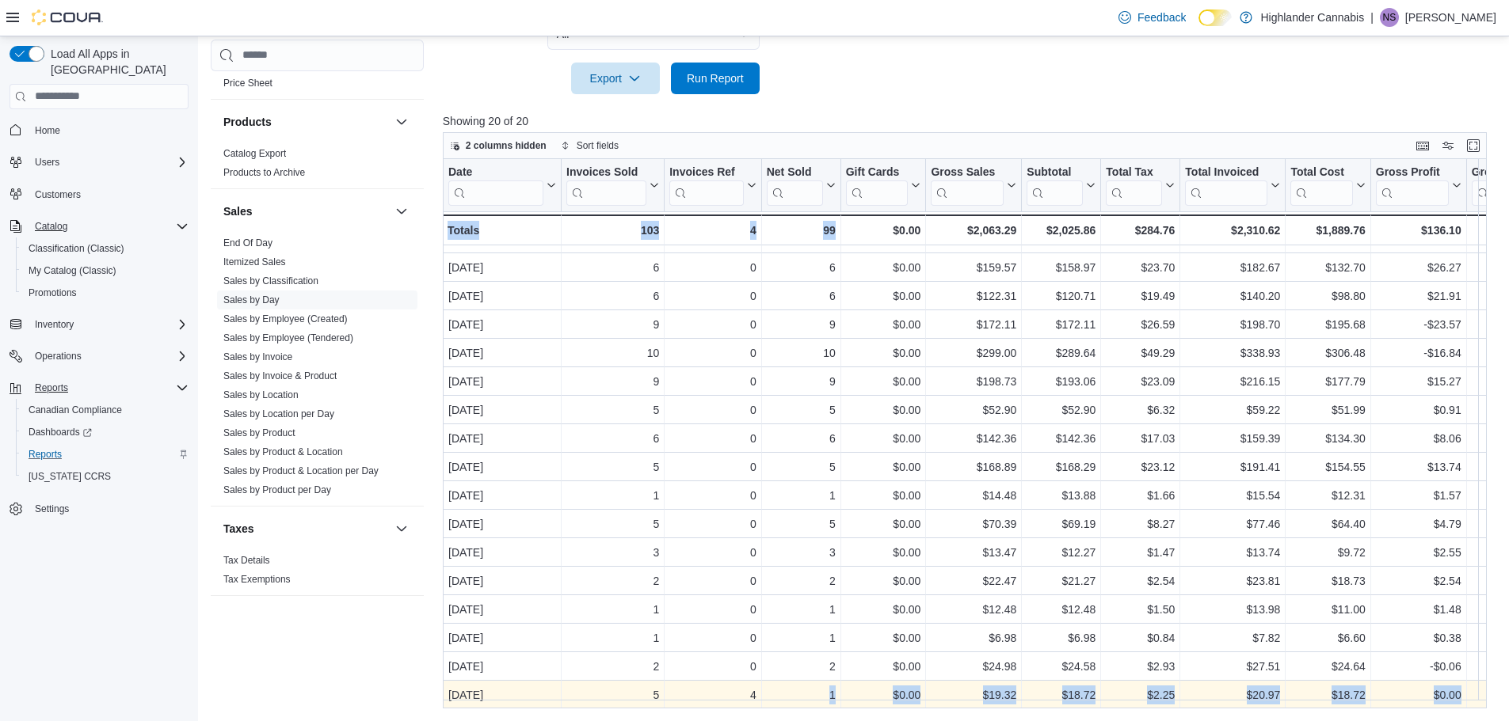
drag, startPoint x: 854, startPoint y: 711, endPoint x: 791, endPoint y: 695, distance: 65.3
click at [791, 695] on div "Reports Feedback Cash Management Cash Management Cash Out Details Compliance OC…" at bounding box center [854, 153] width 1312 height 1140
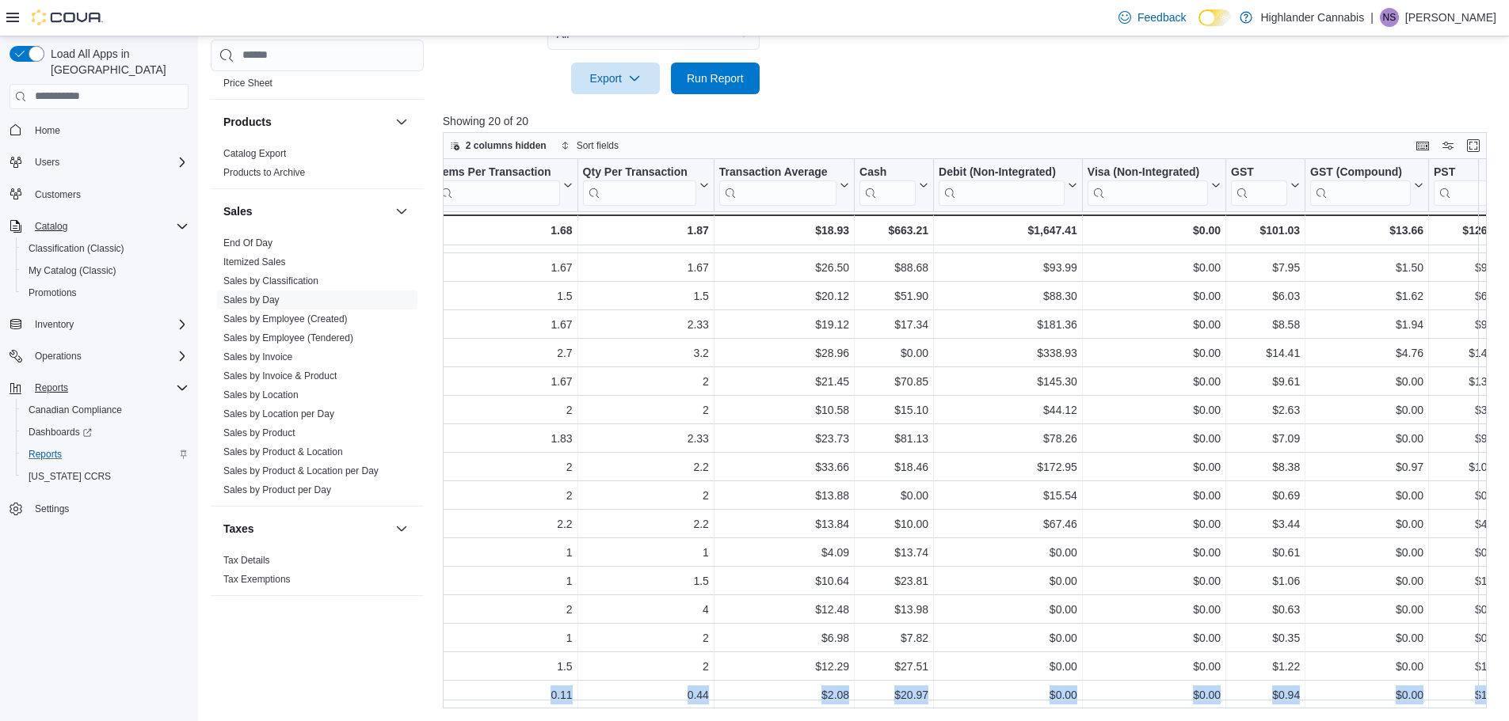
scroll to position [114, 1248]
